Goal: Information Seeking & Learning: Learn about a topic

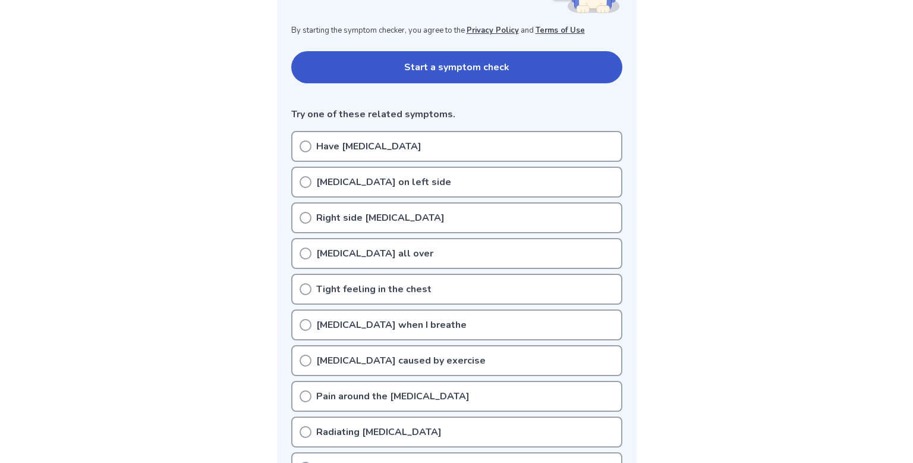
scroll to position [227, 0]
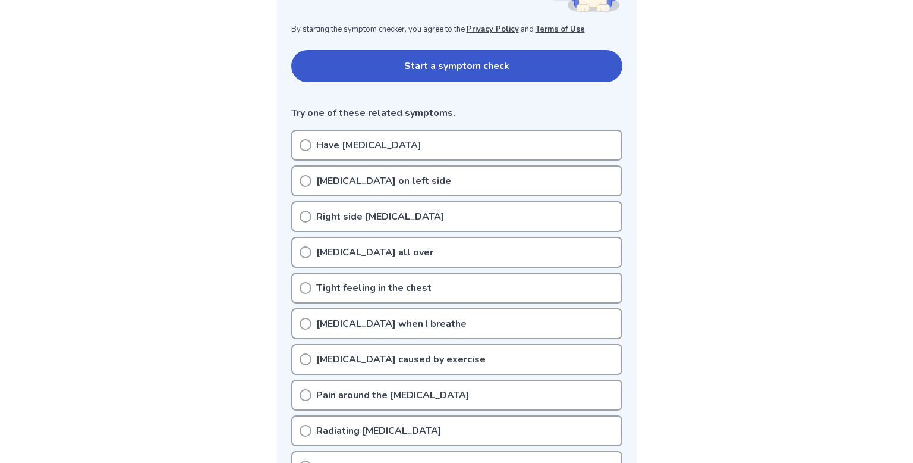
click at [418, 64] on button "Start a symptom check" at bounding box center [456, 66] width 331 height 32
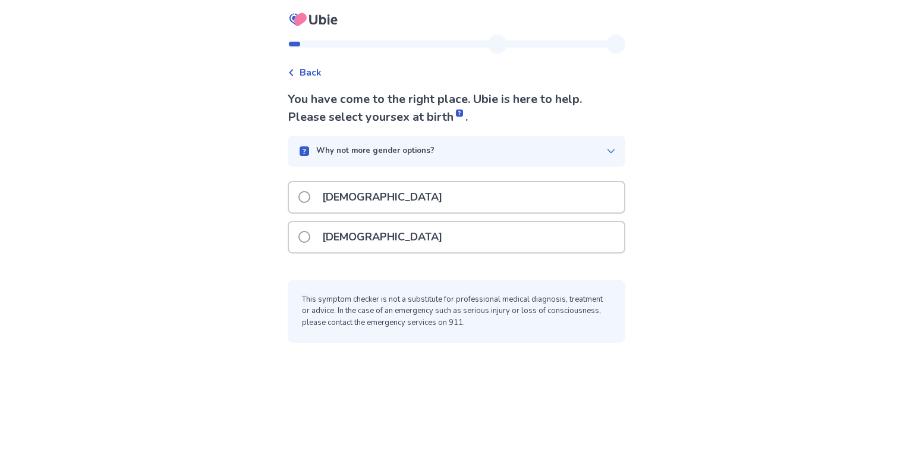
click at [338, 234] on p "Female" at bounding box center [382, 237] width 134 height 30
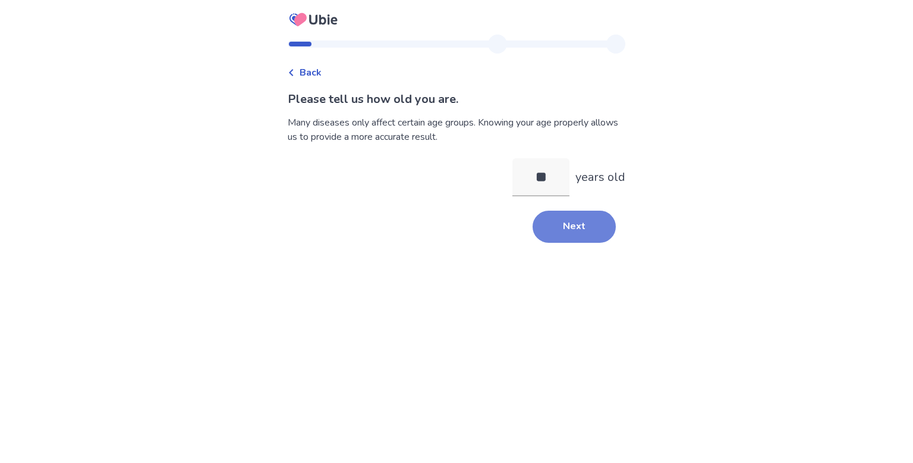
type input "**"
click at [555, 238] on button "Next" at bounding box center [574, 226] width 83 height 32
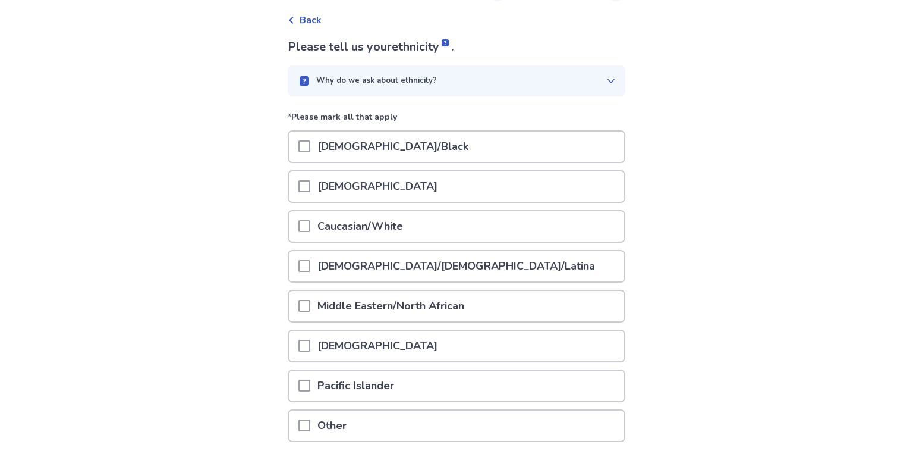
scroll to position [55, 0]
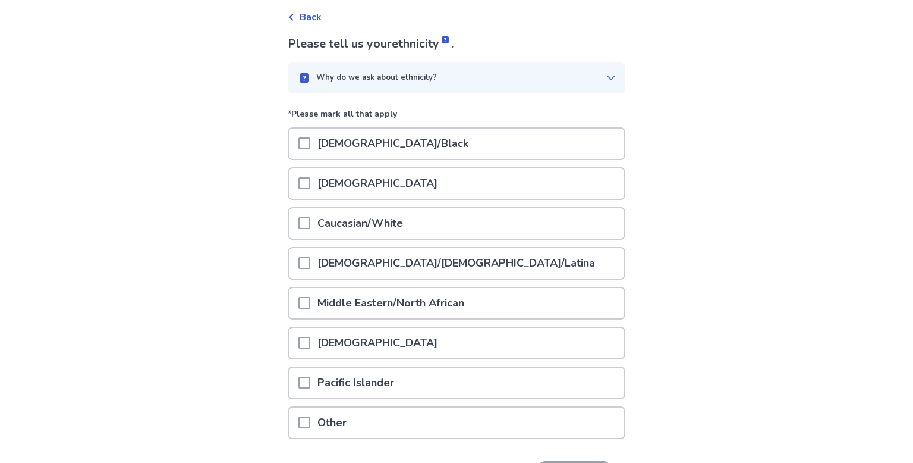
click at [533, 268] on div "Hispanic/Latino/Latina" at bounding box center [456, 263] width 335 height 30
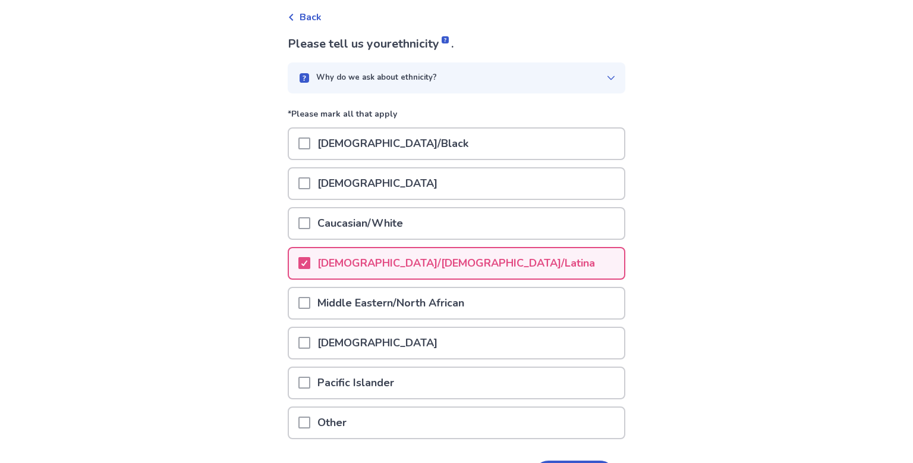
scroll to position [133, 0]
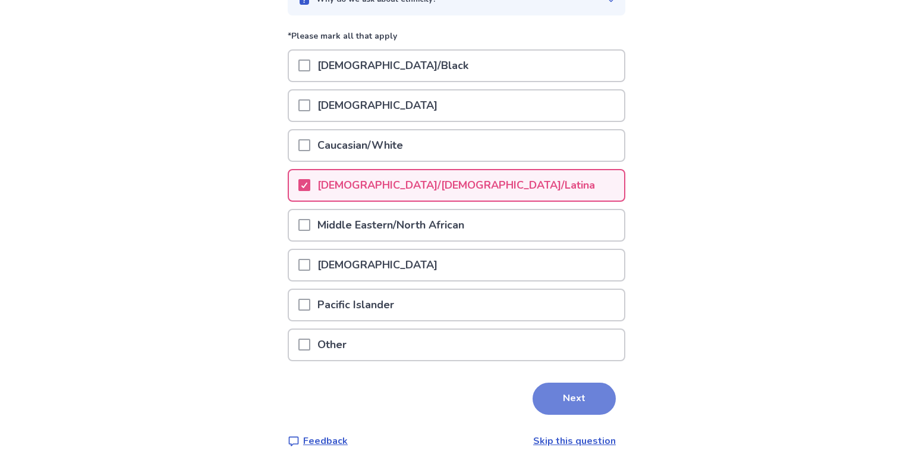
click at [587, 384] on button "Next" at bounding box center [574, 398] width 83 height 32
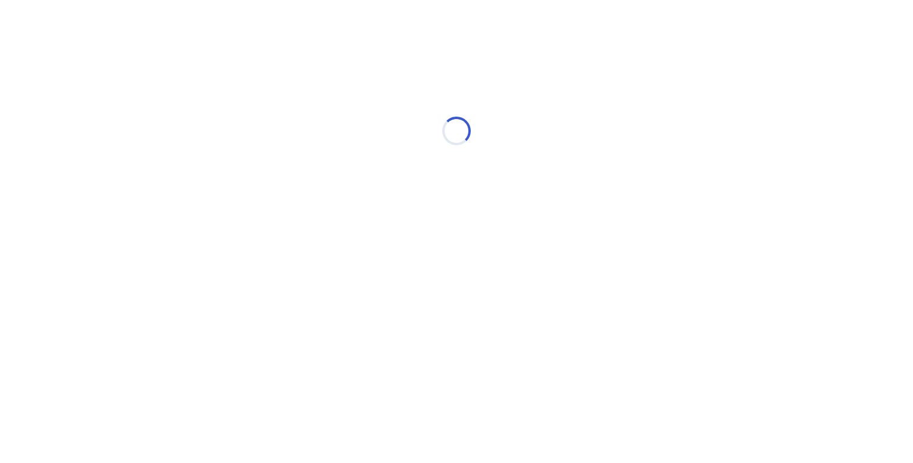
scroll to position [0, 0]
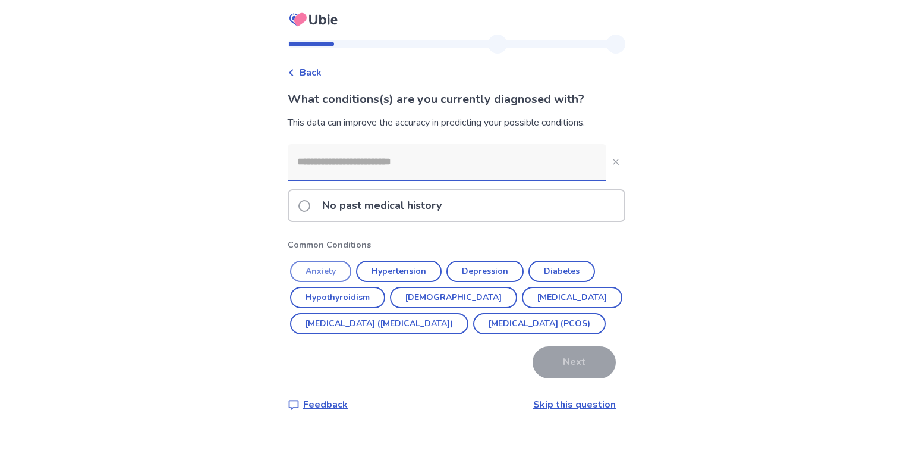
click at [314, 271] on button "Anxiety" at bounding box center [320, 270] width 61 height 21
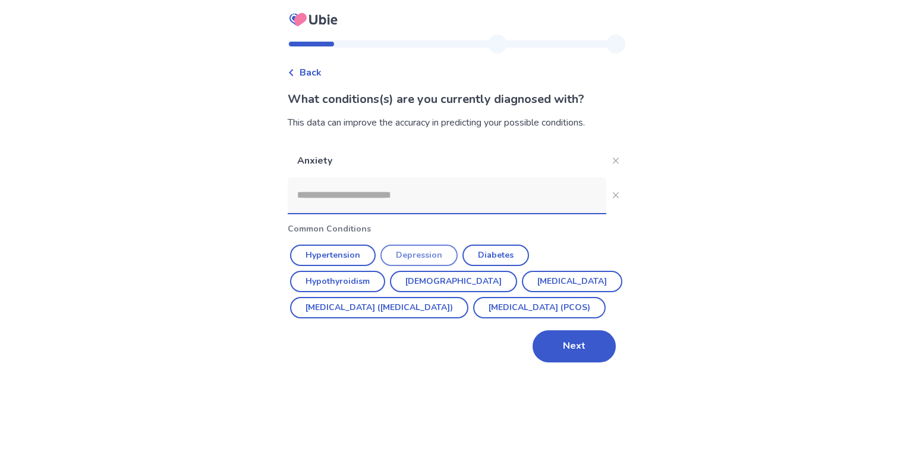
click at [403, 260] on button "Depression" at bounding box center [419, 254] width 77 height 21
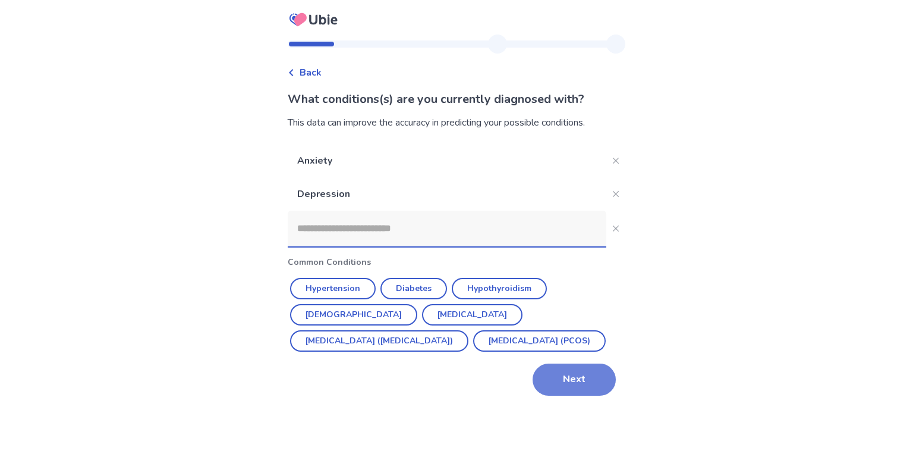
click at [568, 388] on button "Next" at bounding box center [574, 379] width 83 height 32
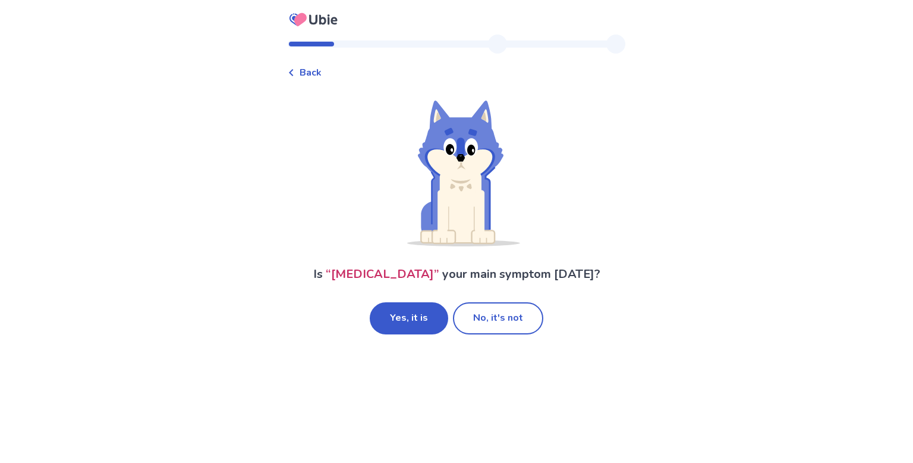
click at [443, 282] on p "Is “ Chest pain ” your main symptom today?" at bounding box center [456, 274] width 287 height 18
click at [417, 321] on button "Yes, it is" at bounding box center [409, 318] width 78 height 32
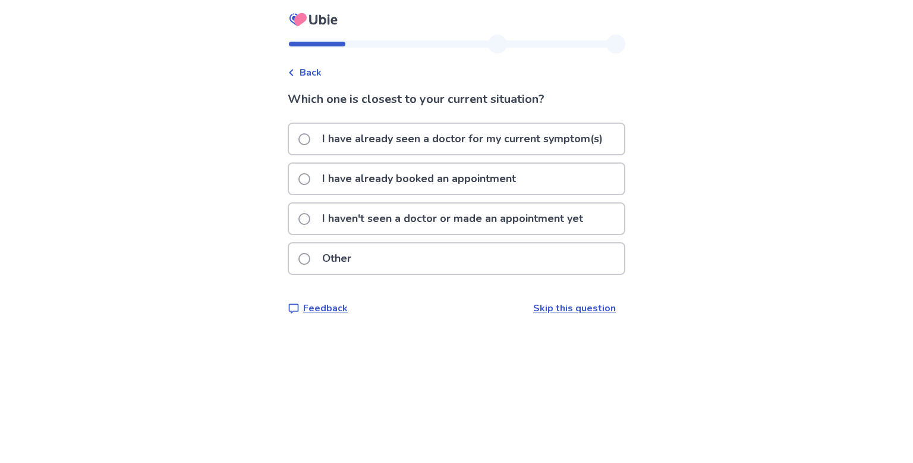
click at [395, 225] on p "I haven't seen a doctor or made an appointment yet" at bounding box center [452, 218] width 275 height 30
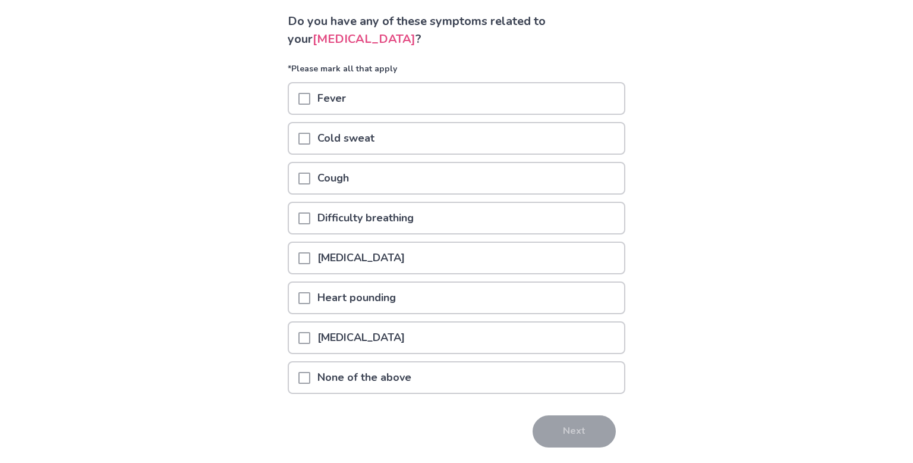
scroll to position [80, 0]
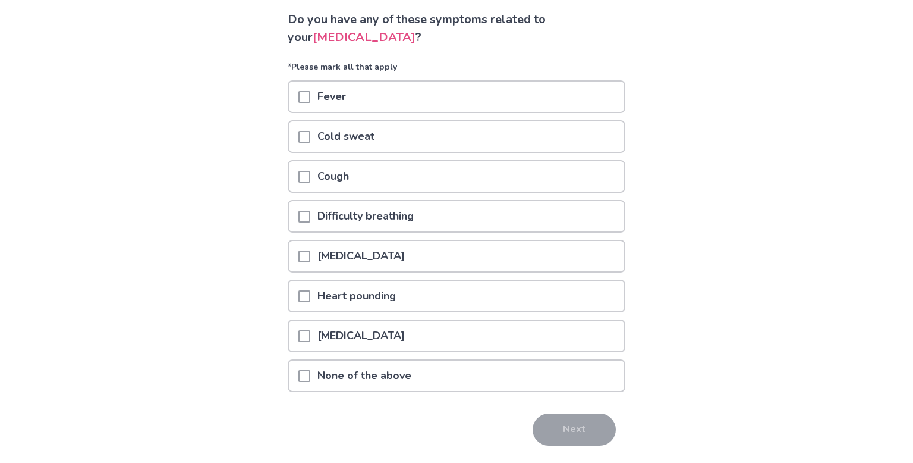
click at [310, 331] on span at bounding box center [305, 336] width 12 height 12
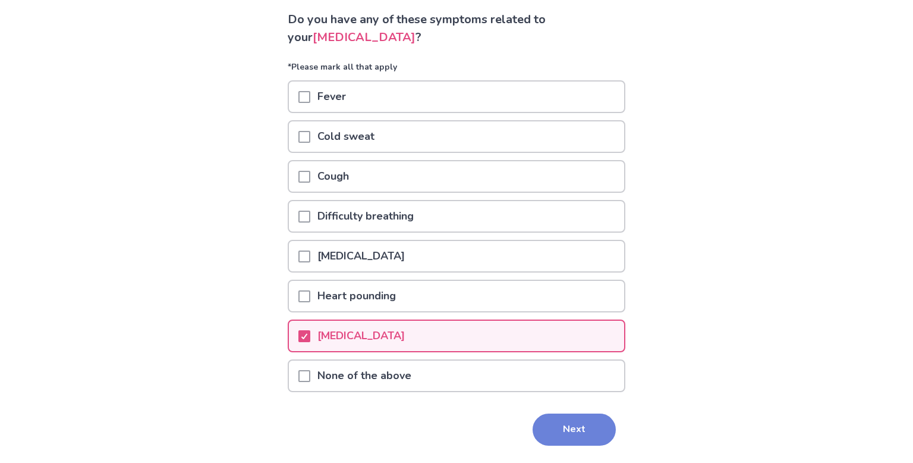
click at [589, 424] on button "Next" at bounding box center [574, 429] width 83 height 32
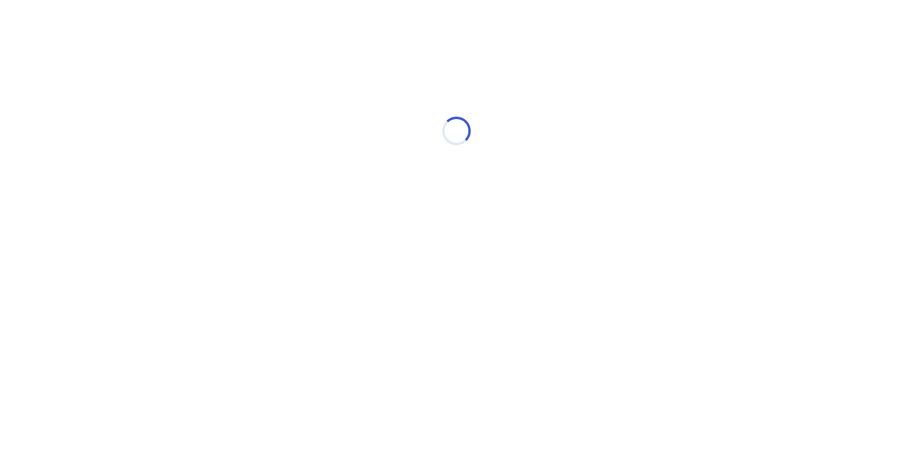
select select "*"
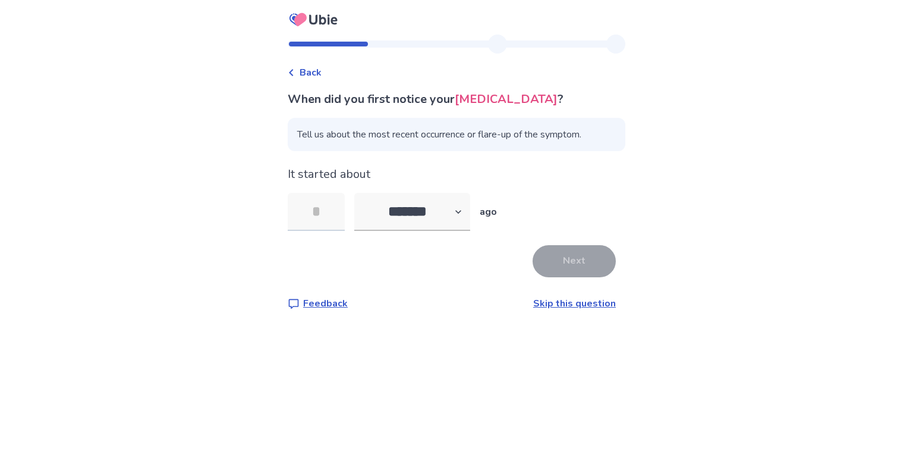
type input "*"
click at [573, 266] on button "Next" at bounding box center [574, 261] width 83 height 32
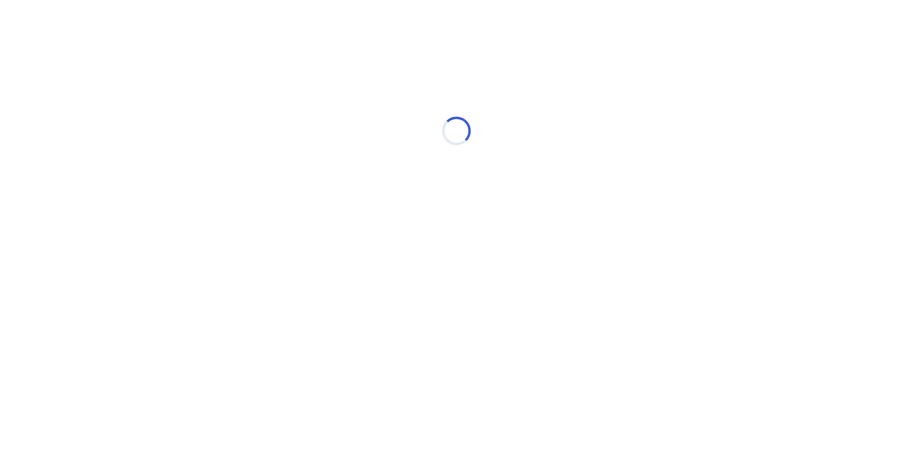
select select "*"
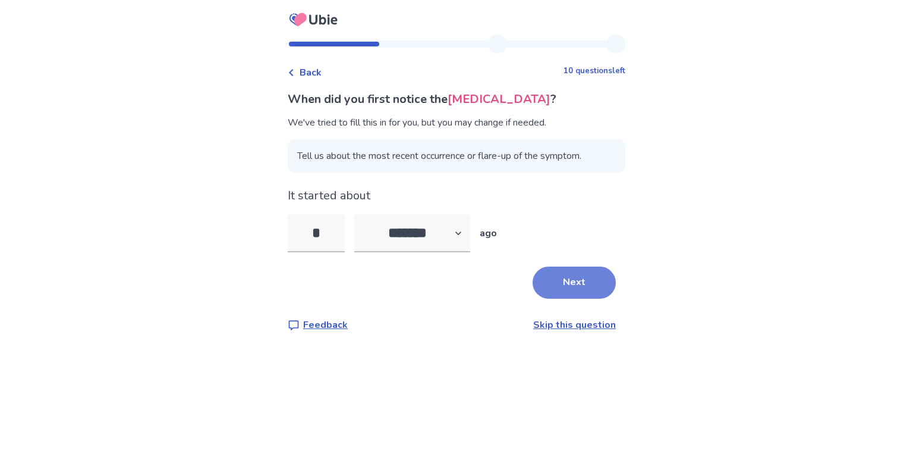
click at [560, 279] on button "Next" at bounding box center [574, 282] width 83 height 32
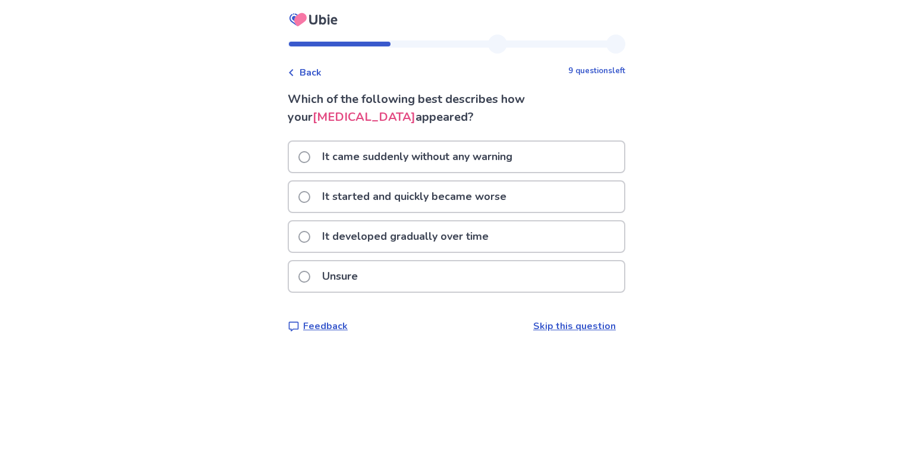
click at [363, 157] on p "It came suddenly without any warning" at bounding box center [417, 157] width 205 height 30
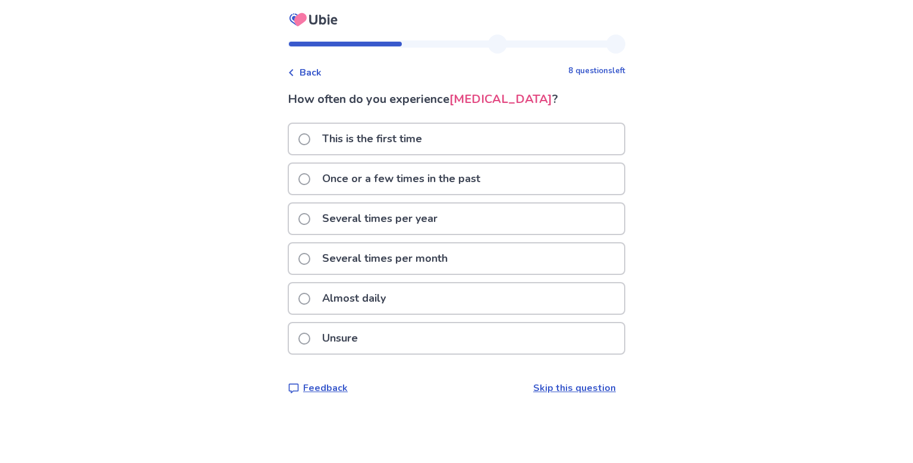
click at [326, 134] on p "This is the first time" at bounding box center [372, 139] width 114 height 30
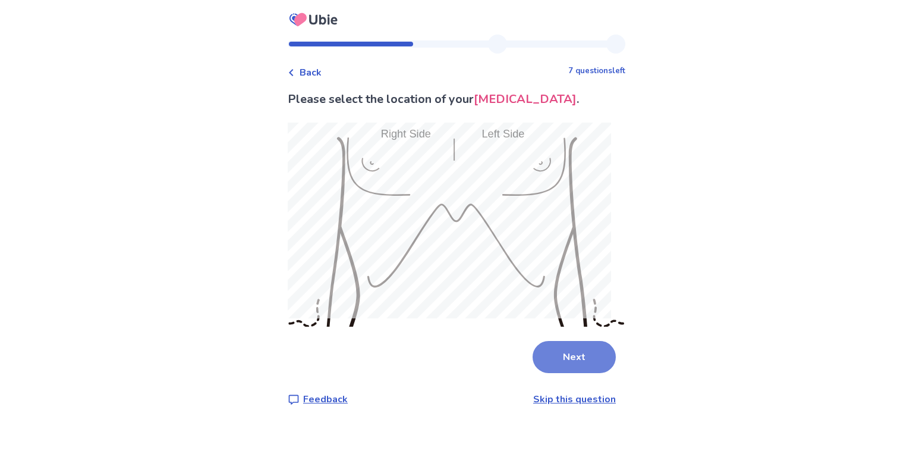
click at [564, 347] on button "Next" at bounding box center [574, 357] width 83 height 32
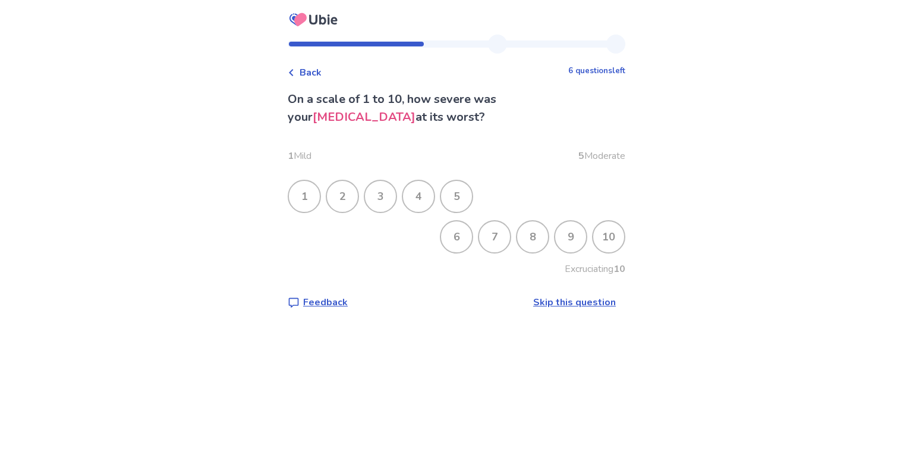
click at [491, 238] on div "7" at bounding box center [494, 236] width 31 height 31
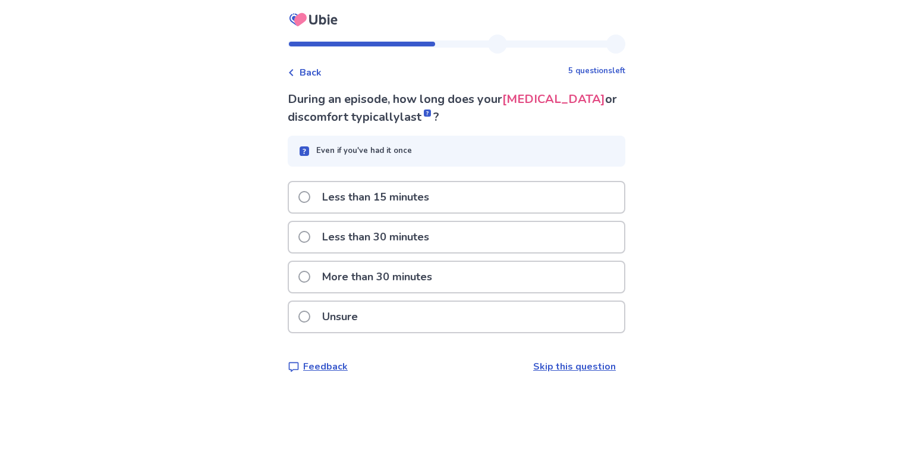
click at [434, 195] on p "Less than 15 minutes" at bounding box center [375, 197] width 121 height 30
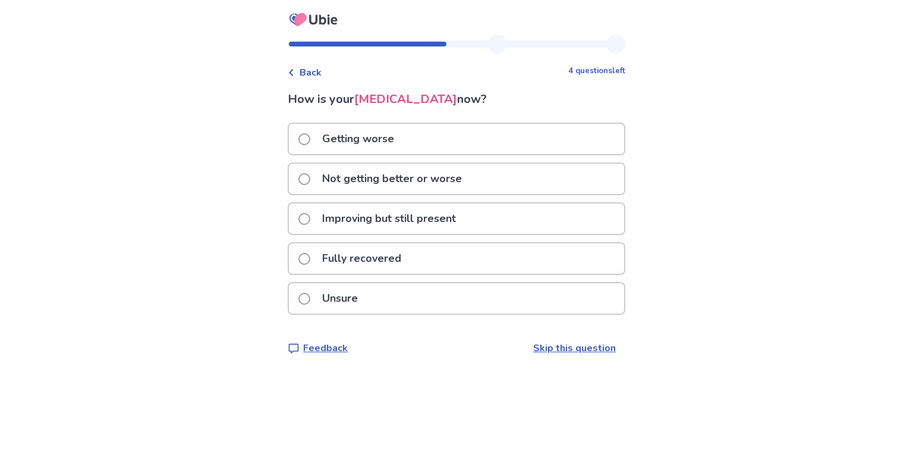
click at [414, 186] on p "Not getting better or worse" at bounding box center [392, 179] width 154 height 30
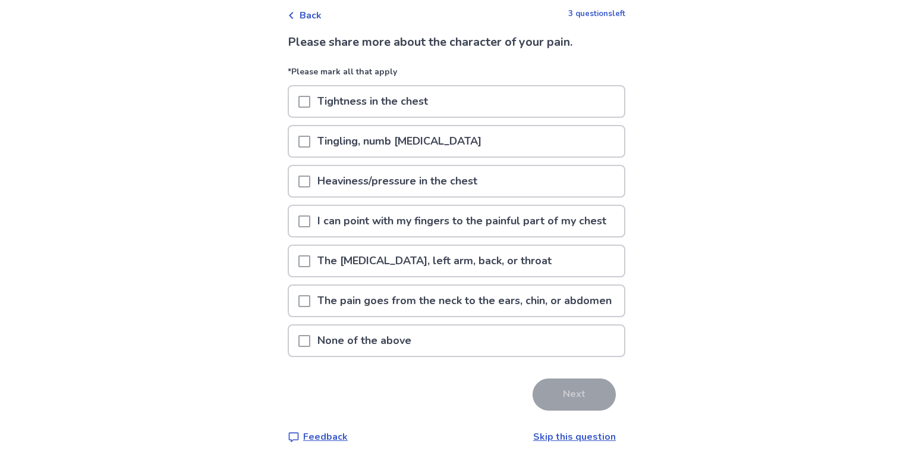
scroll to position [67, 0]
click at [379, 88] on p "Tightness in the chest" at bounding box center [372, 101] width 125 height 30
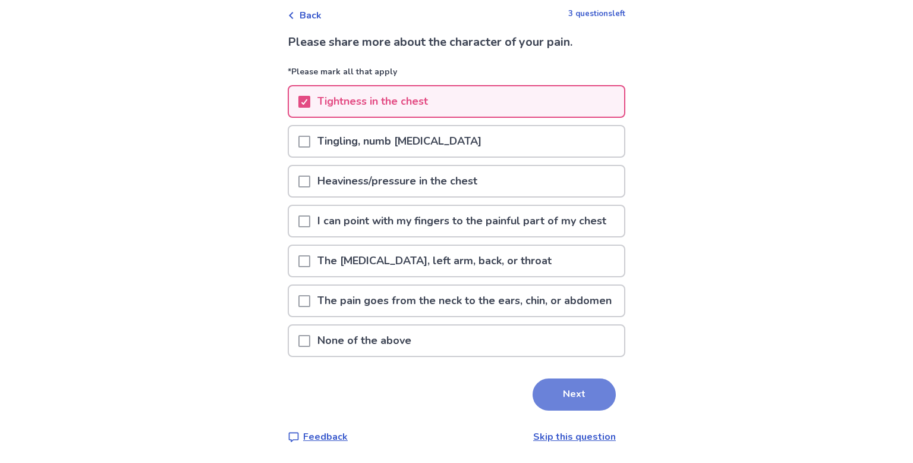
click at [541, 410] on button "Next" at bounding box center [574, 394] width 83 height 32
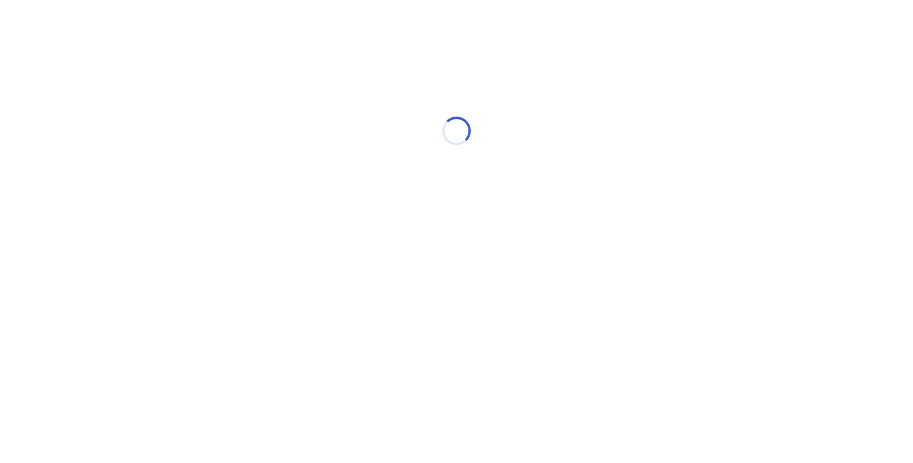
scroll to position [0, 0]
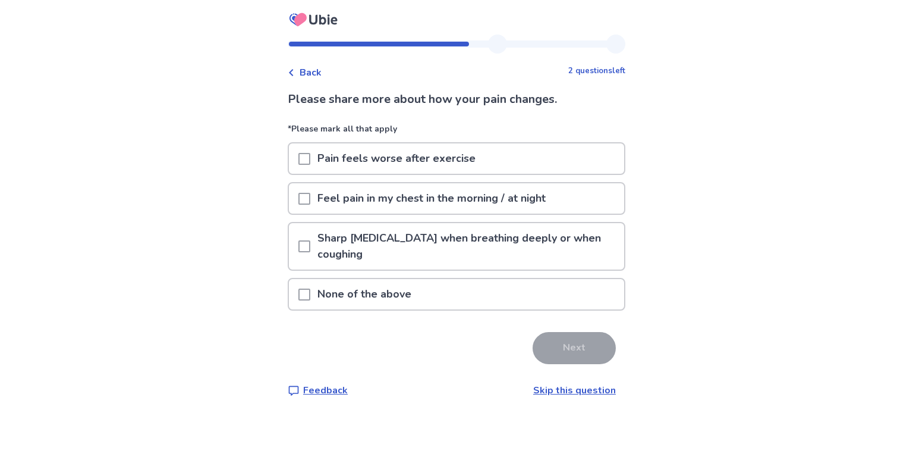
click at [425, 250] on p "Sharp chest pain when breathing deeply or when coughing" at bounding box center [467, 246] width 314 height 46
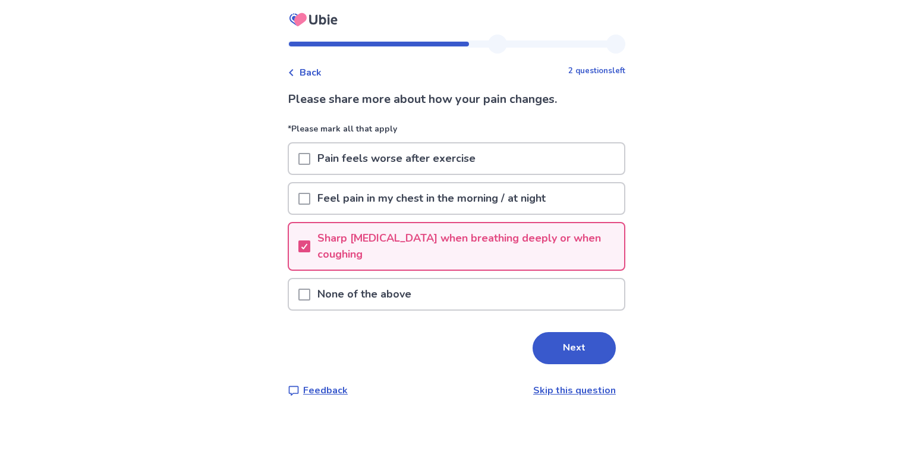
click at [441, 281] on div "None of the above" at bounding box center [456, 294] width 335 height 30
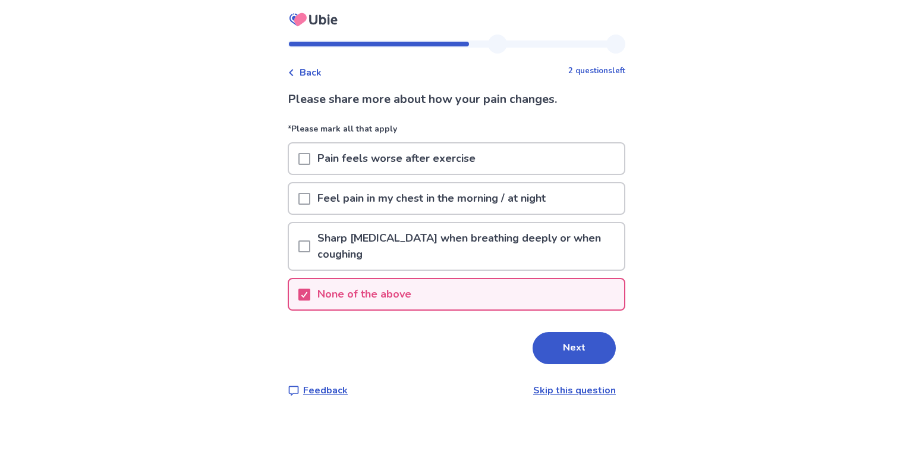
click at [442, 282] on div "None of the above" at bounding box center [456, 294] width 335 height 30
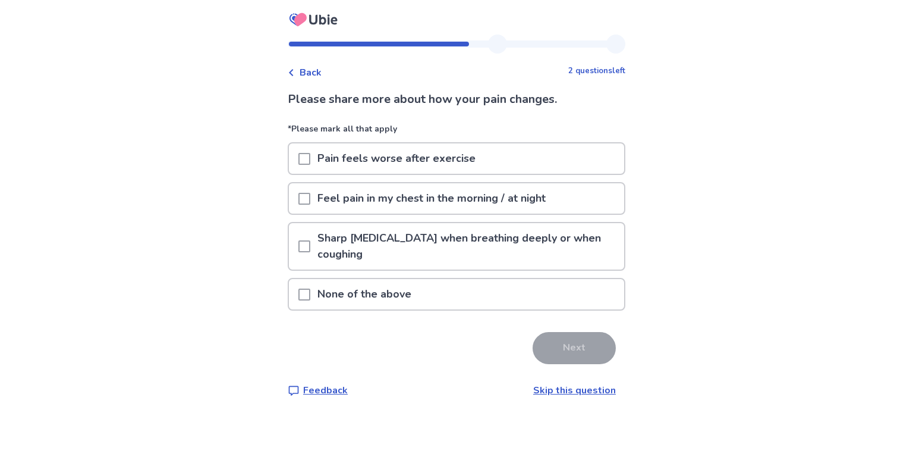
click at [442, 282] on div "None of the above" at bounding box center [456, 294] width 335 height 30
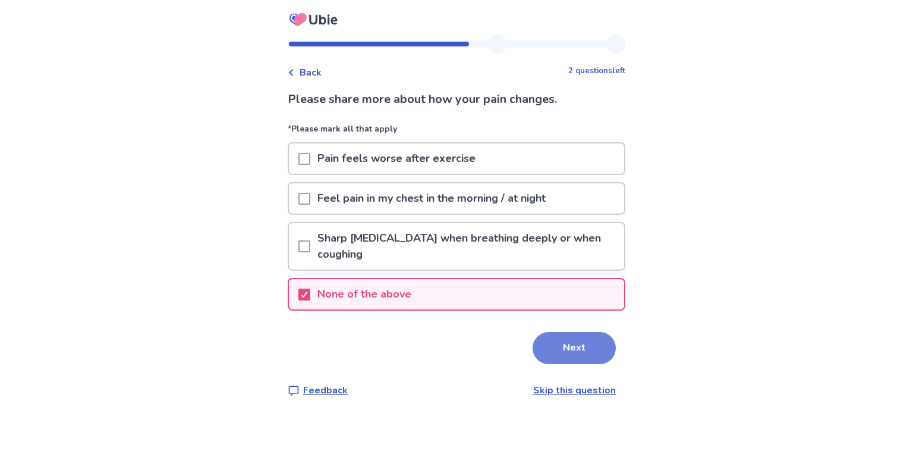
click at [565, 343] on button "Next" at bounding box center [574, 348] width 83 height 32
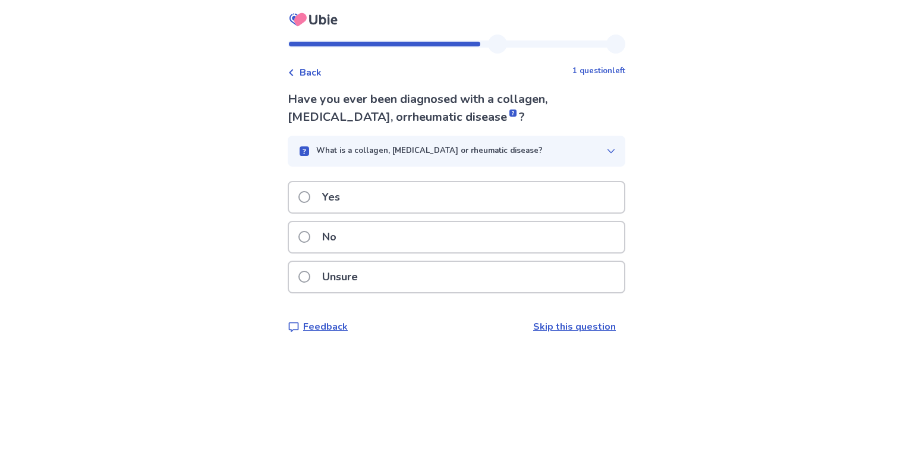
click at [412, 212] on div "Yes" at bounding box center [457, 201] width 338 height 40
click at [418, 240] on div "No" at bounding box center [456, 237] width 335 height 30
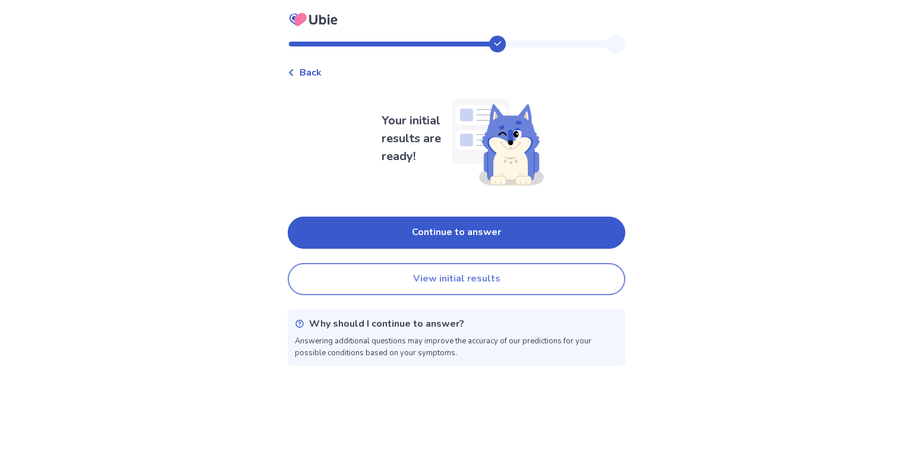
click at [423, 268] on button "View initial results" at bounding box center [457, 279] width 338 height 32
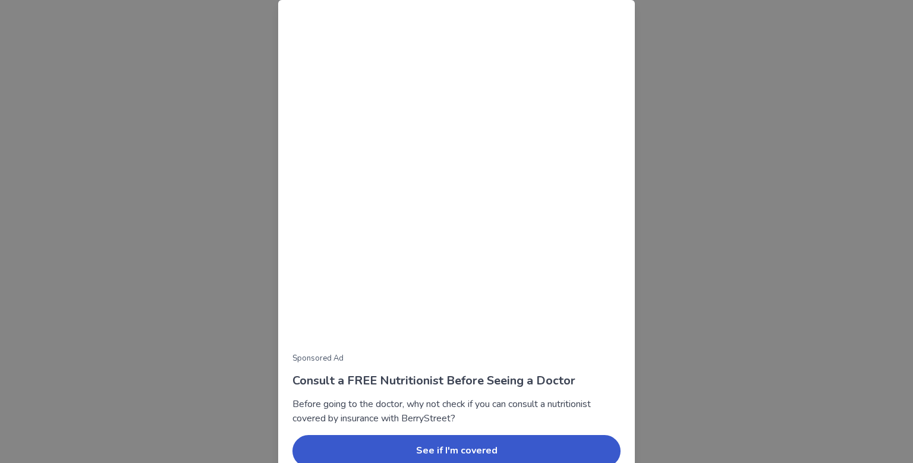
scroll to position [57, 0]
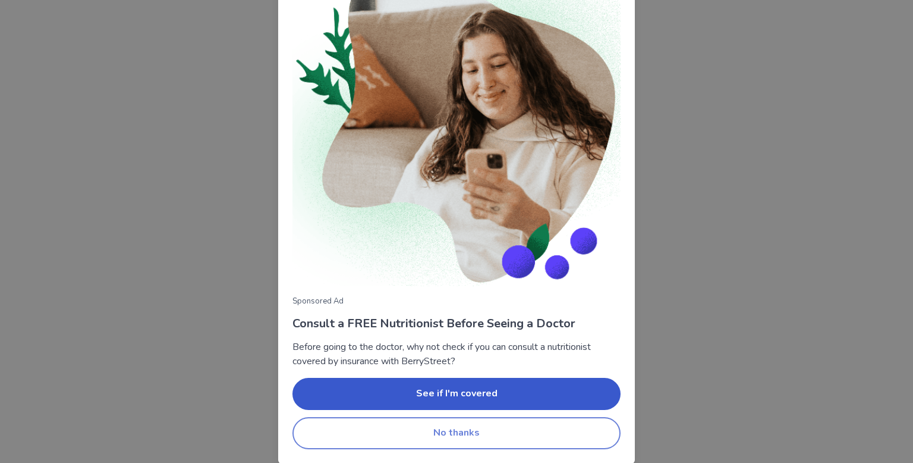
click at [458, 437] on button "No thanks" at bounding box center [457, 433] width 328 height 32
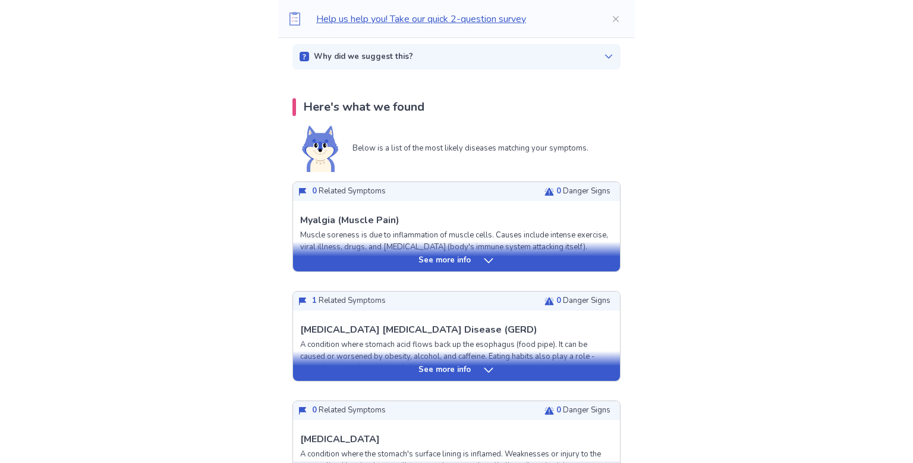
scroll to position [197, 0]
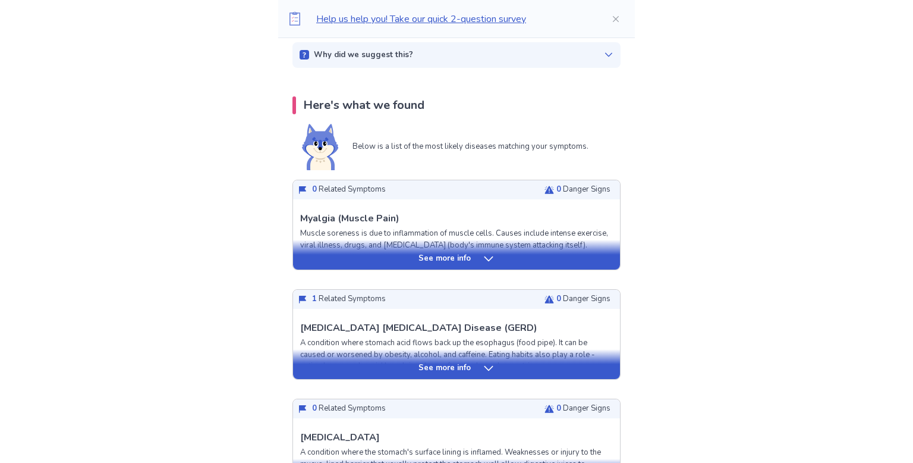
click at [472, 263] on div "See more info" at bounding box center [456, 259] width 327 height 12
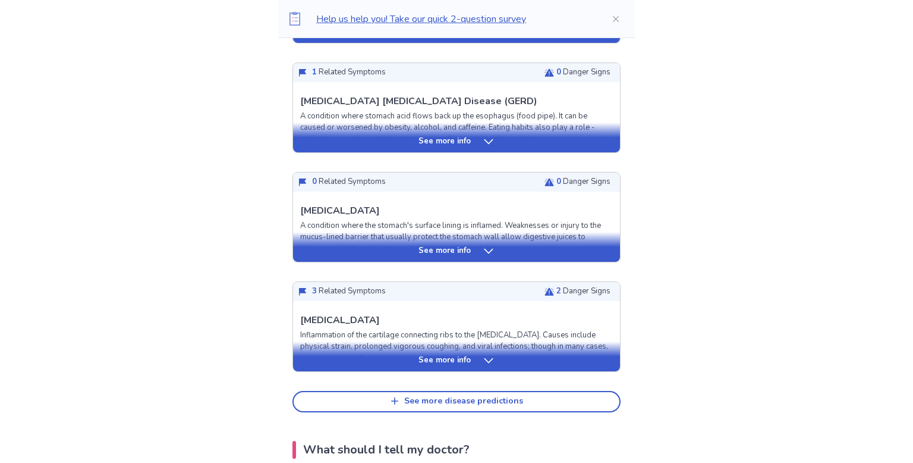
scroll to position [1245, 0]
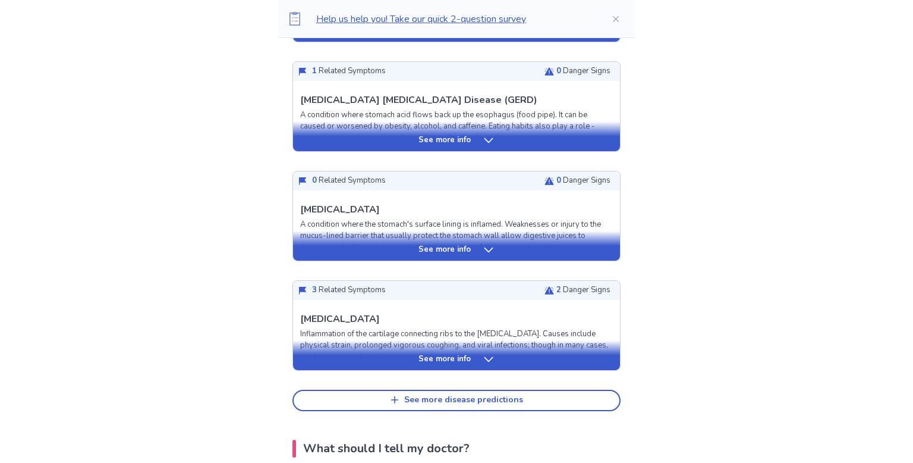
click at [472, 256] on div "See more info" at bounding box center [456, 250] width 327 height 12
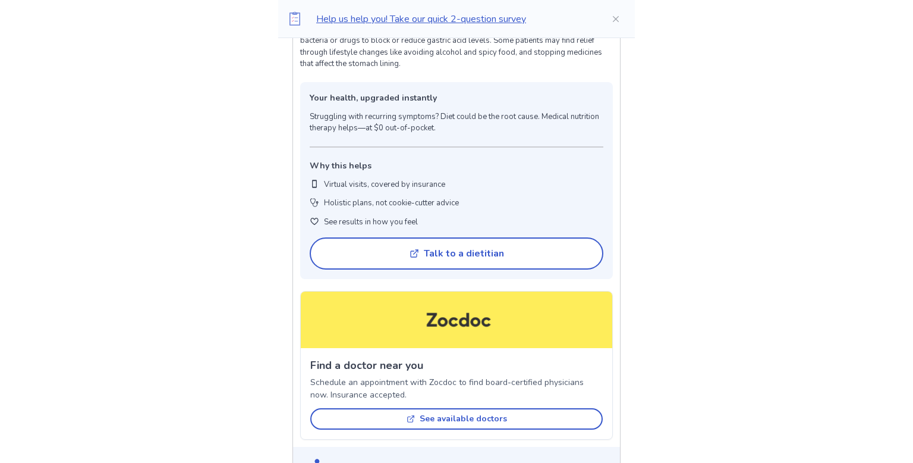
scroll to position [1919, 0]
